Goal: Information Seeking & Learning: Learn about a topic

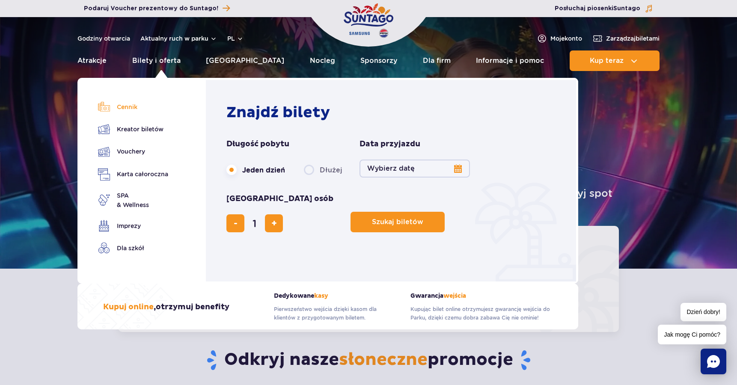
click at [120, 107] on link "Cennik" at bounding box center [133, 107] width 70 height 12
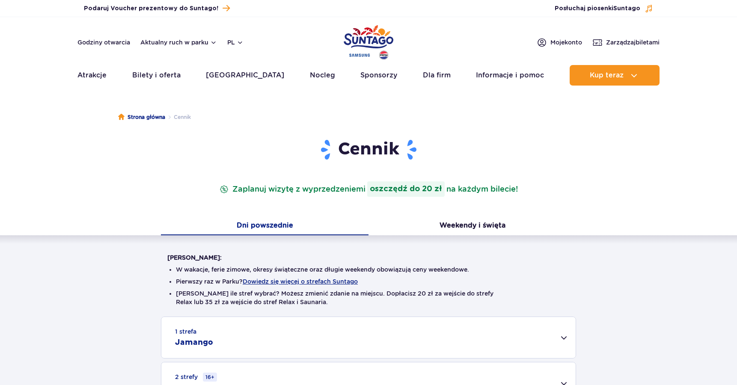
scroll to position [43, 0]
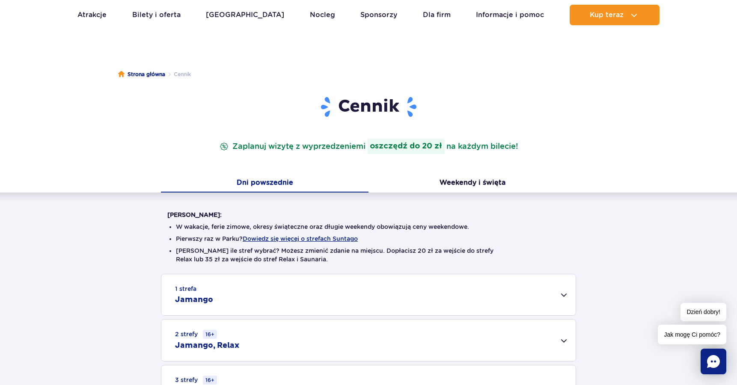
click at [259, 186] on button "Dni powszednie" at bounding box center [265, 184] width 208 height 18
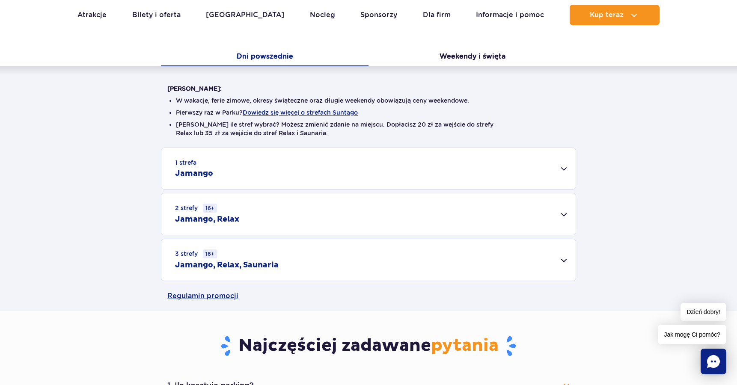
scroll to position [171, 0]
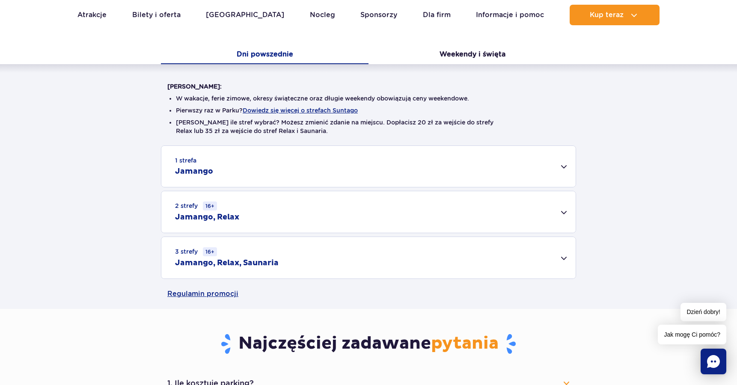
click at [564, 167] on div "1 strefa Jamango" at bounding box center [368, 166] width 414 height 41
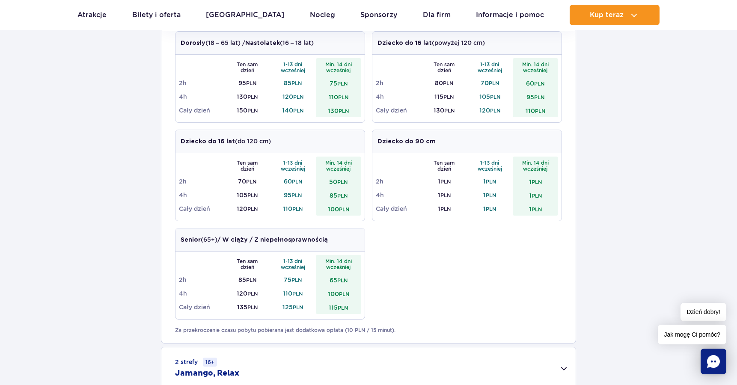
scroll to position [343, 0]
